Goal: Communication & Community: Answer question/provide support

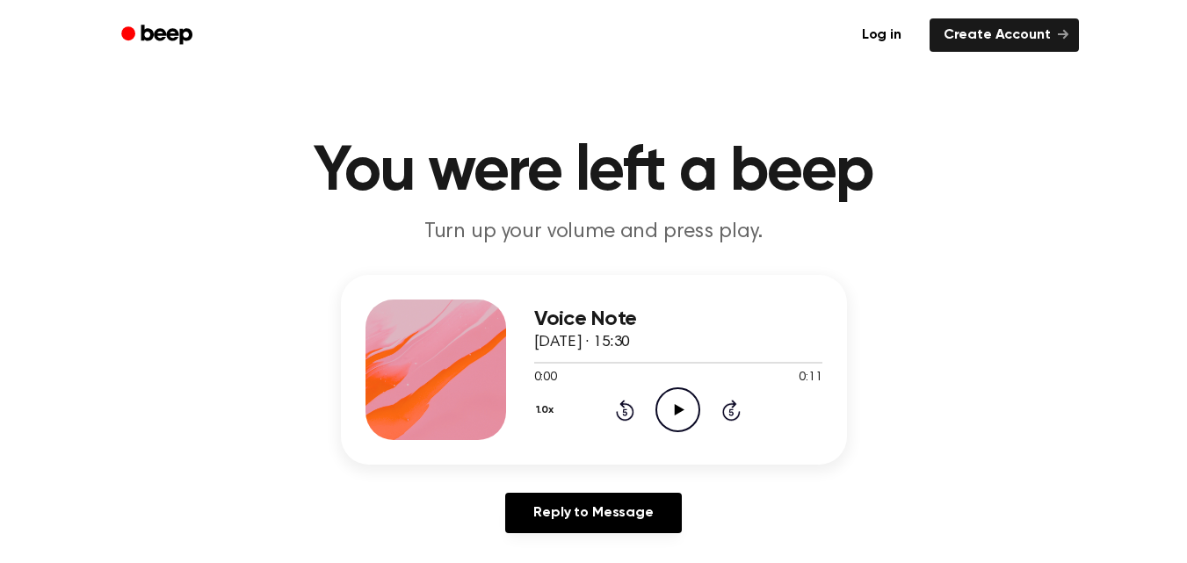
click at [677, 412] on icon at bounding box center [680, 409] width 10 height 11
click at [622, 403] on icon at bounding box center [625, 410] width 18 height 21
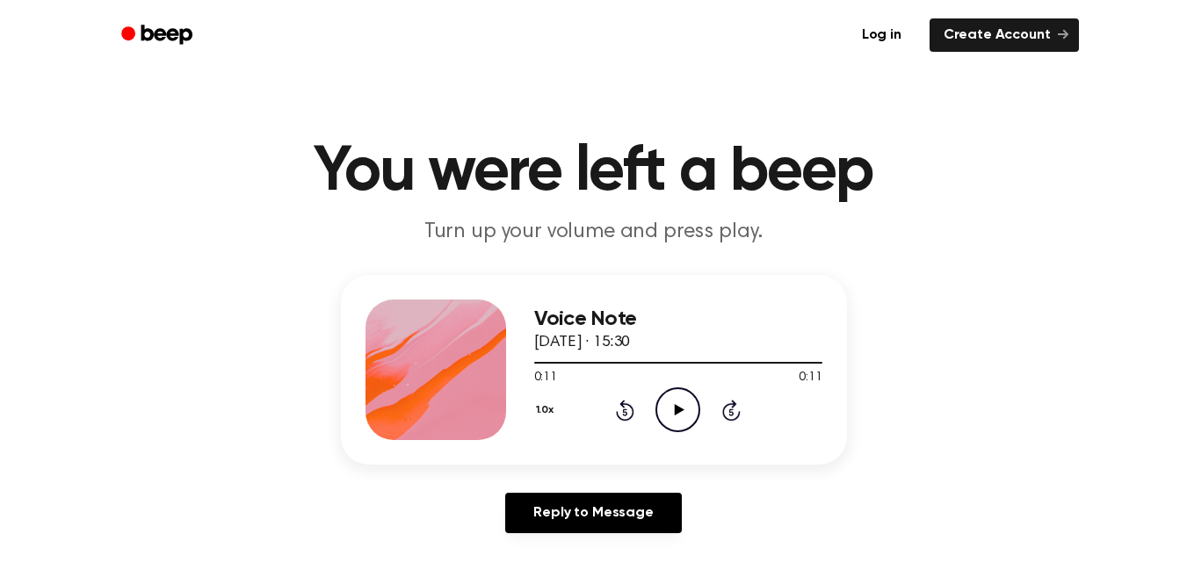
click at [625, 407] on icon "Rewind 5 seconds" at bounding box center [624, 410] width 19 height 23
click at [670, 400] on icon "Play Audio" at bounding box center [677, 409] width 45 height 45
click at [626, 401] on icon "Rewind 5 seconds" at bounding box center [624, 410] width 19 height 23
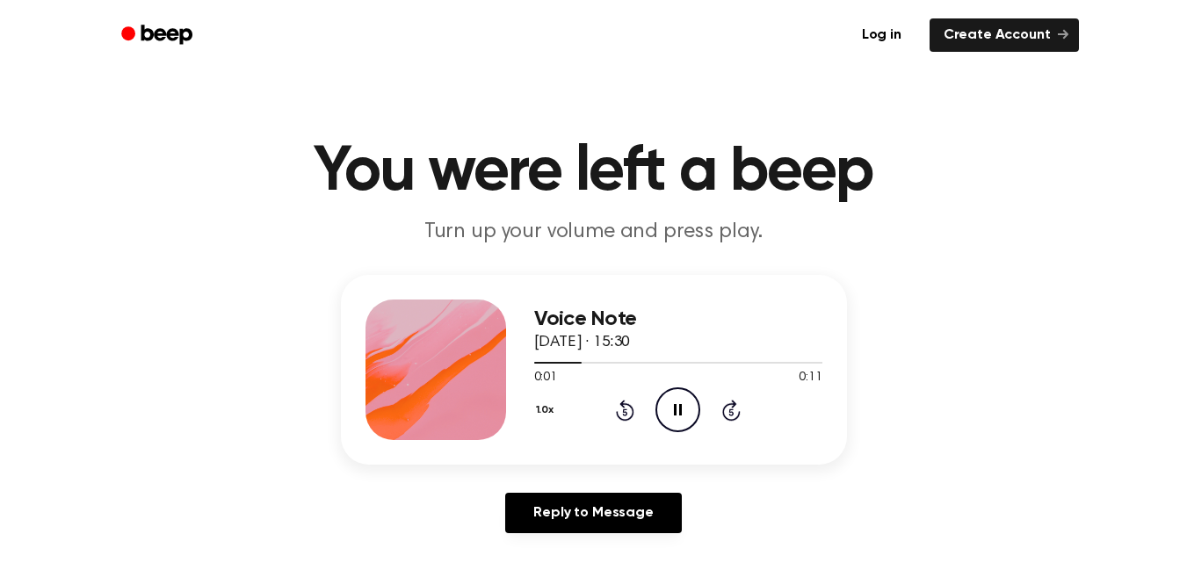
click at [626, 401] on icon "Rewind 5 seconds" at bounding box center [624, 410] width 19 height 23
click at [625, 401] on icon "Rewind 5 seconds" at bounding box center [624, 410] width 19 height 23
click at [625, 401] on icon at bounding box center [625, 410] width 18 height 21
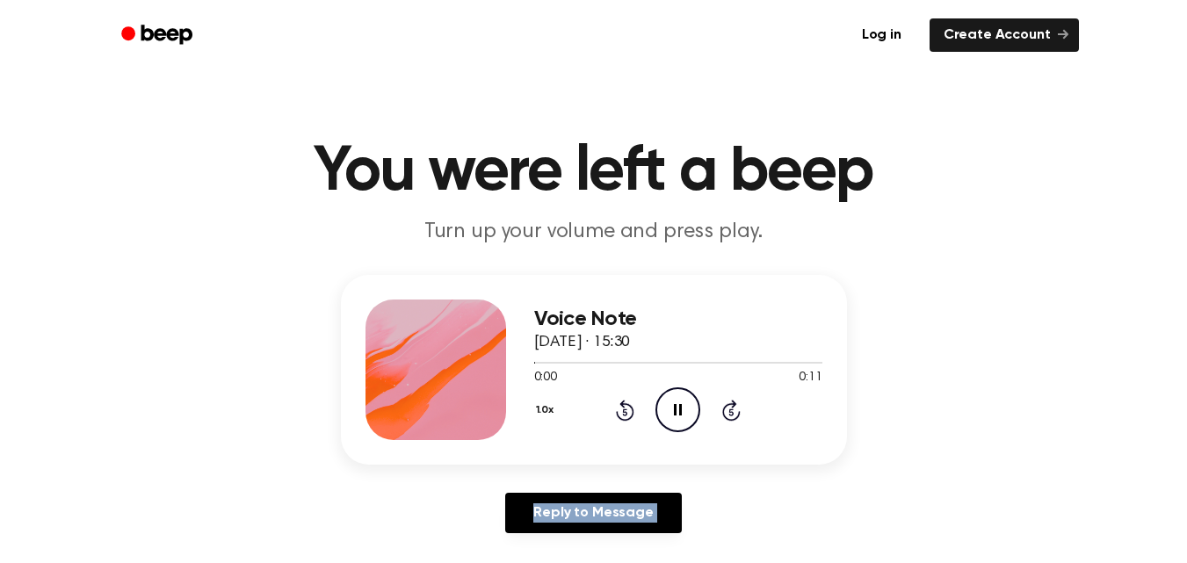
click at [625, 407] on icon at bounding box center [625, 410] width 18 height 21
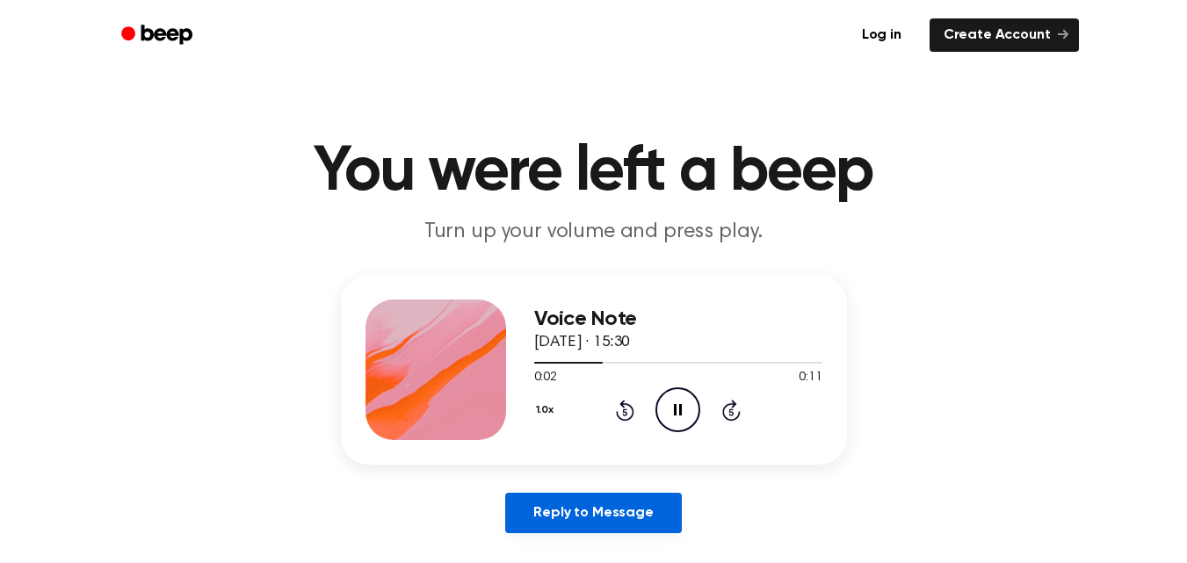
click at [606, 496] on link "Reply to Message" at bounding box center [593, 513] width 176 height 40
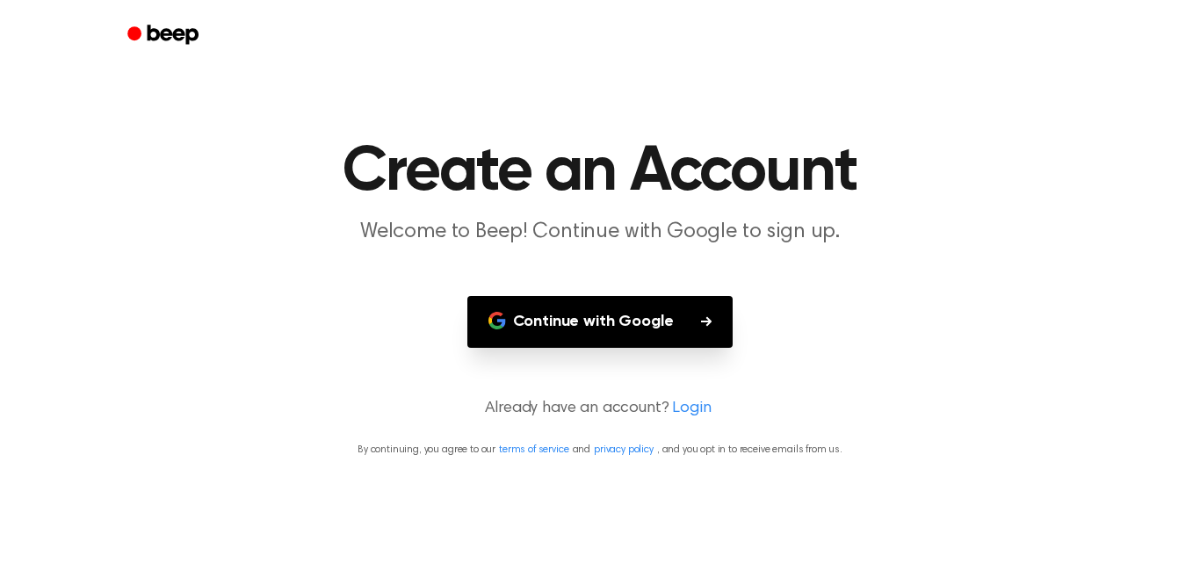
click at [597, 317] on button "Continue with Google" at bounding box center [600, 322] width 266 height 52
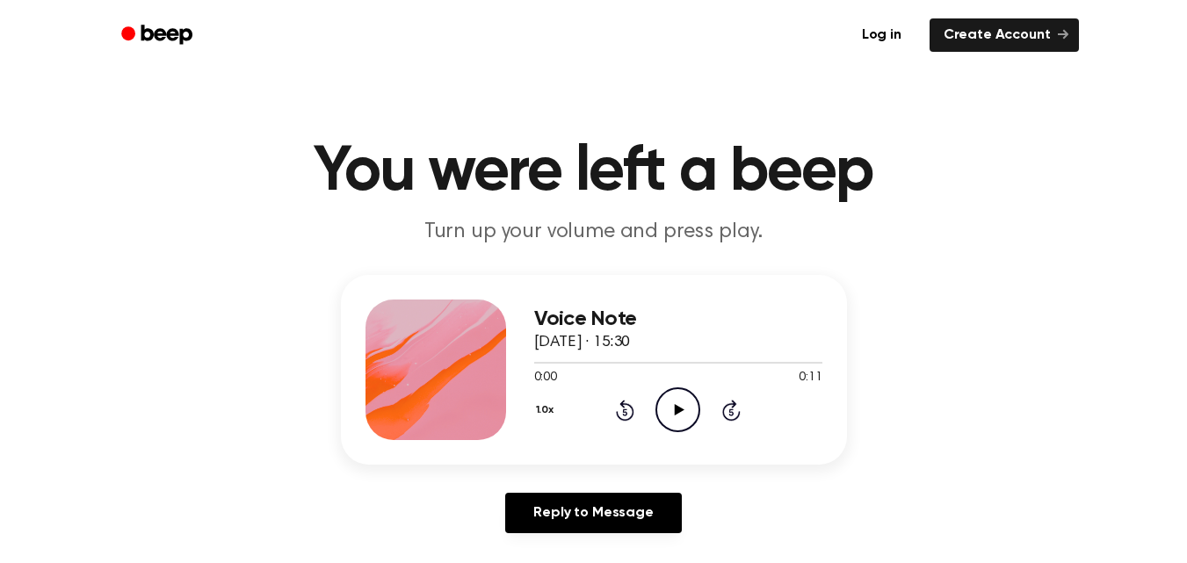
click at [684, 407] on icon "Play Audio" at bounding box center [677, 409] width 45 height 45
